Goal: Information Seeking & Learning: Learn about a topic

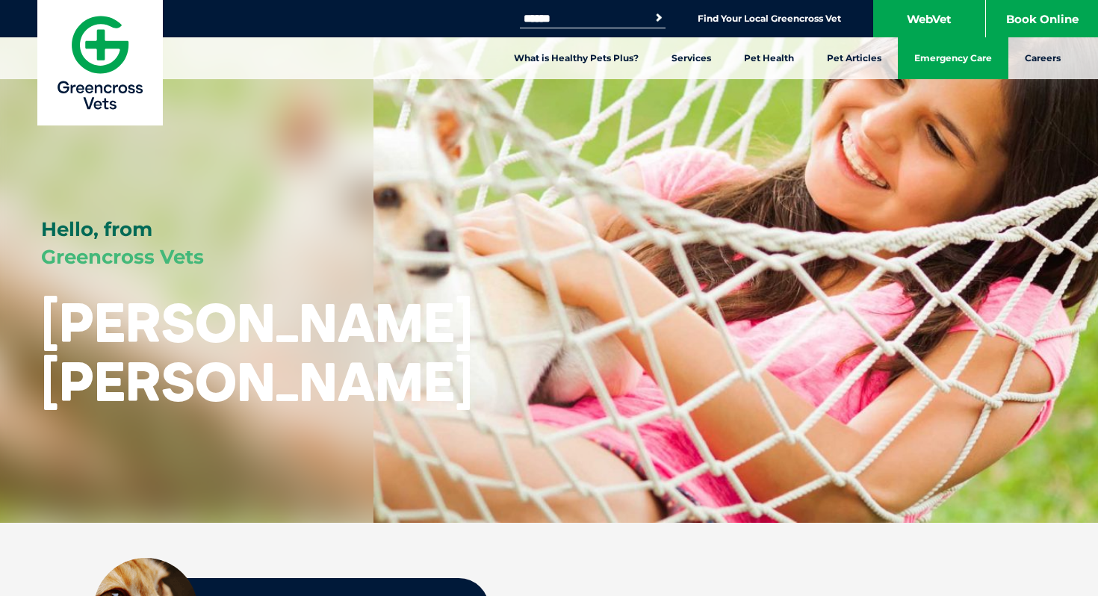
click at [928, 59] on link "Emergency Care" at bounding box center [953, 58] width 111 height 42
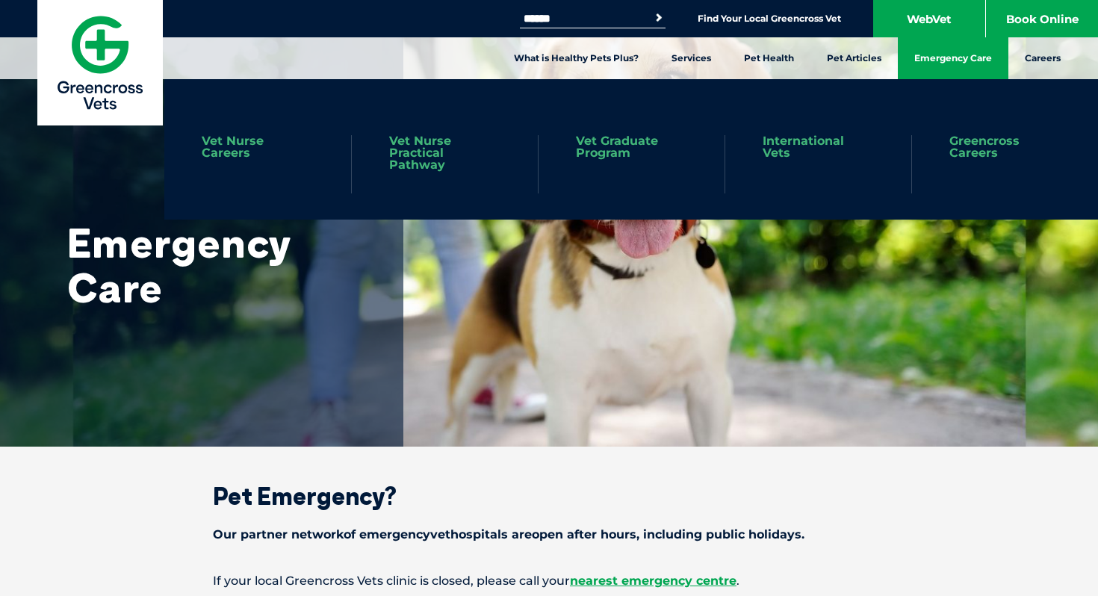
click at [824, 147] on link "International Vets" at bounding box center [818, 147] width 111 height 24
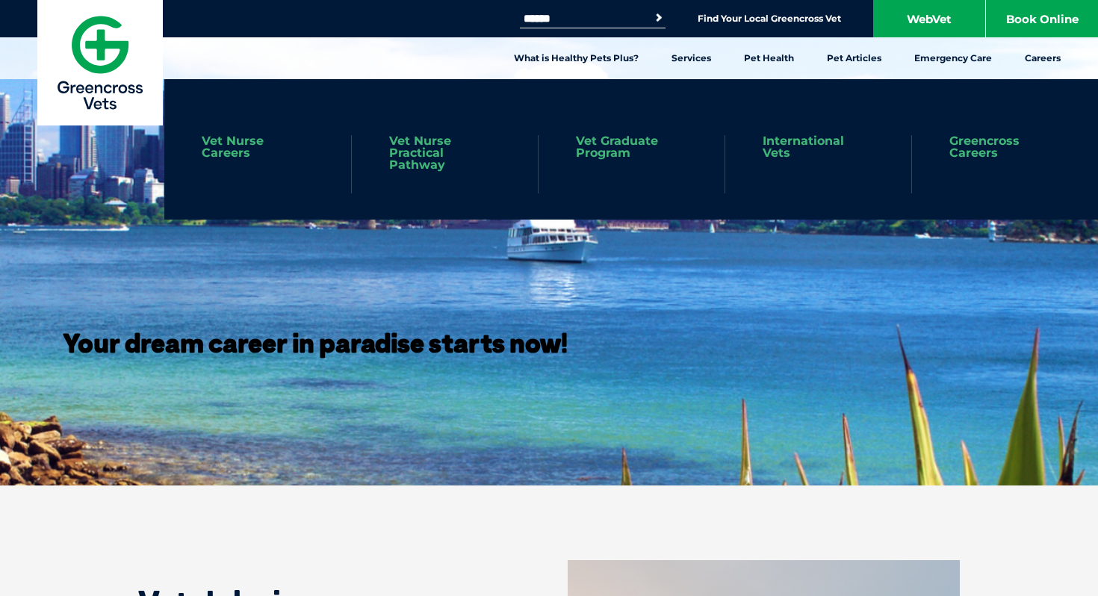
click at [261, 141] on link "Vet Nurse Careers" at bounding box center [258, 147] width 112 height 24
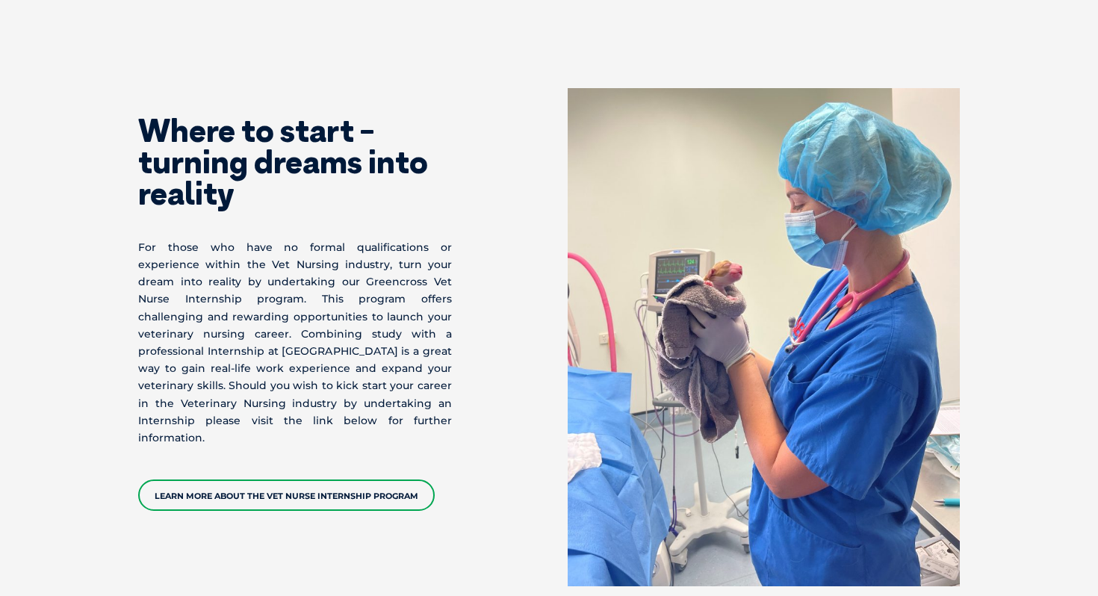
scroll to position [3438, 0]
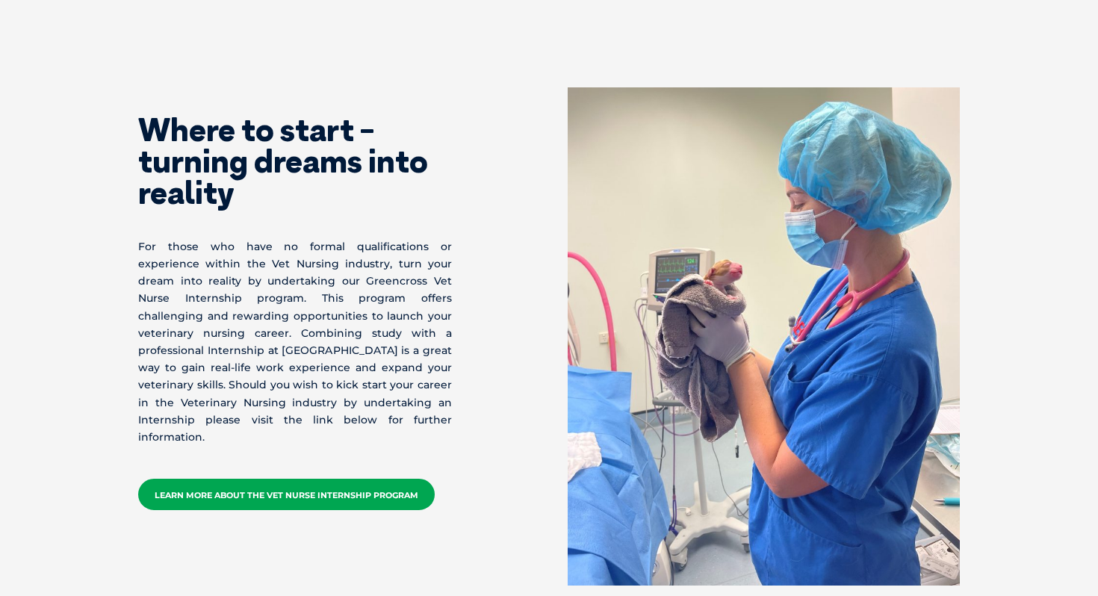
click at [403, 479] on link "Learn More about the Vet Nurse Internship Program" at bounding box center [286, 494] width 297 height 31
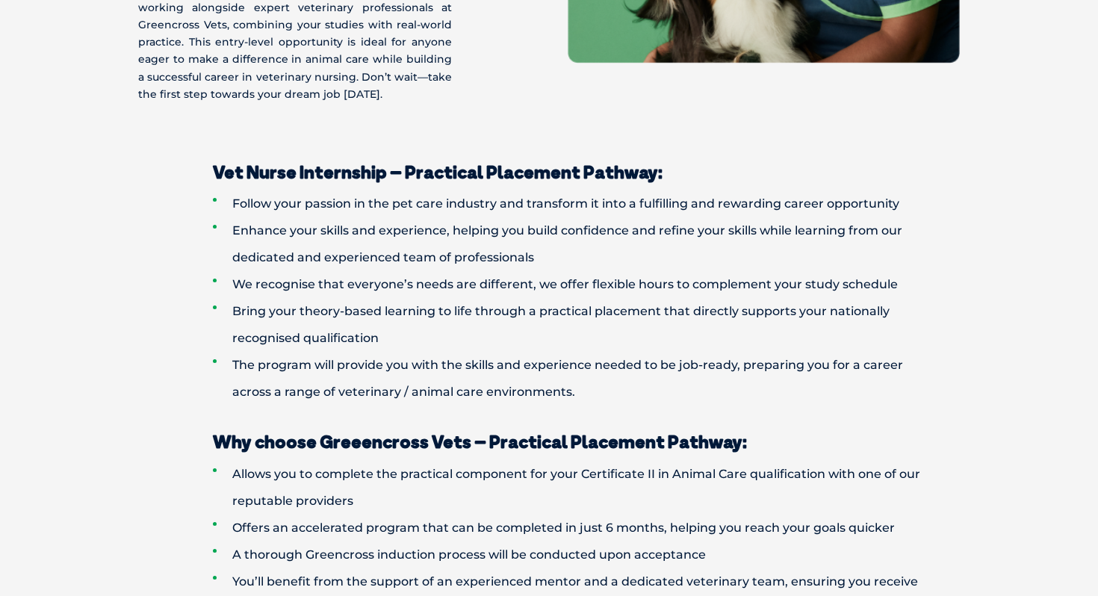
scroll to position [949, 0]
